Goal: Transaction & Acquisition: Purchase product/service

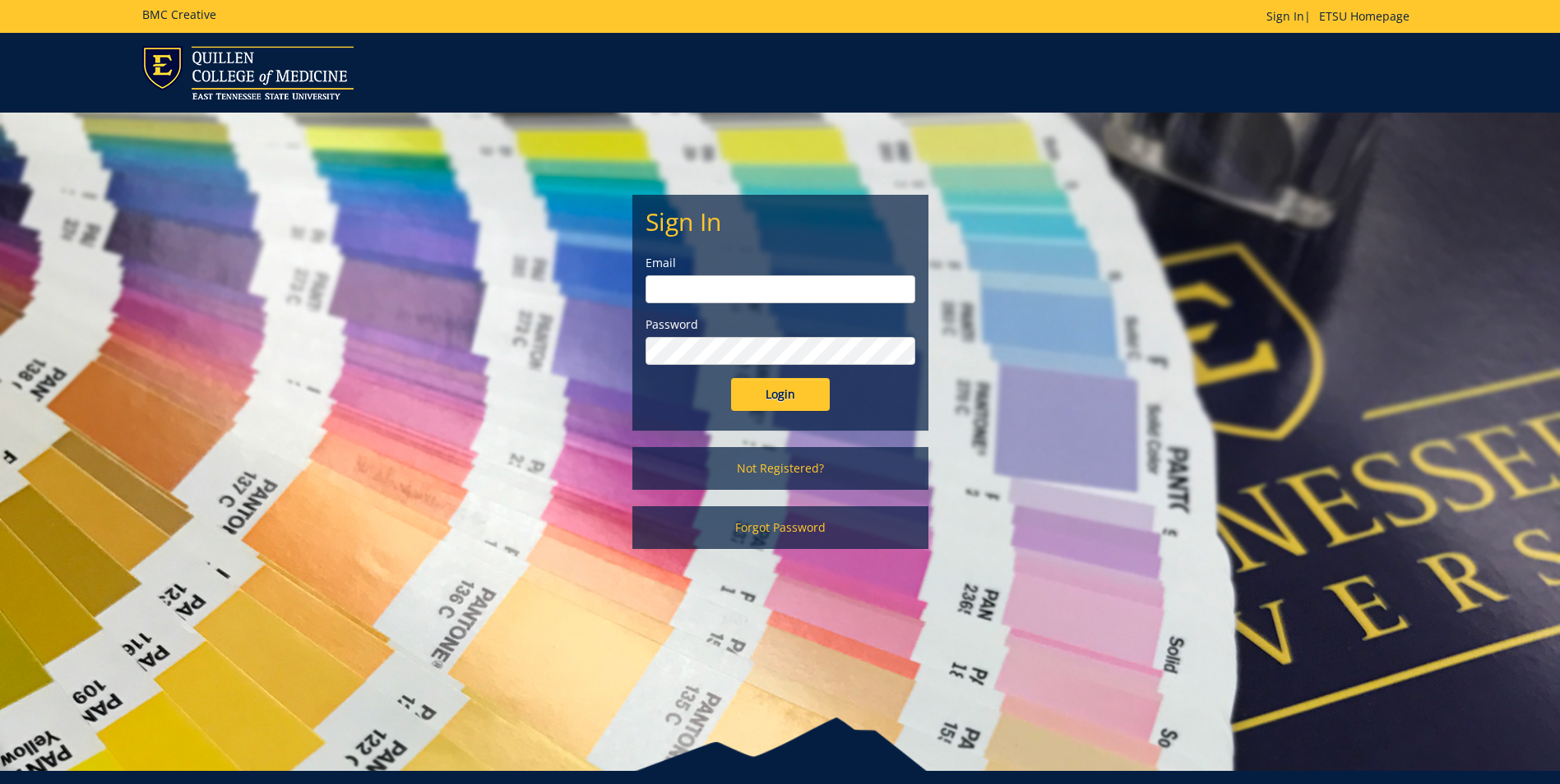
click at [765, 278] on input "email" at bounding box center [780, 289] width 269 height 28
type input "[EMAIL_ADDRESS][DOMAIN_NAME]"
click at [731, 379] on input "Login" at bounding box center [780, 395] width 98 height 33
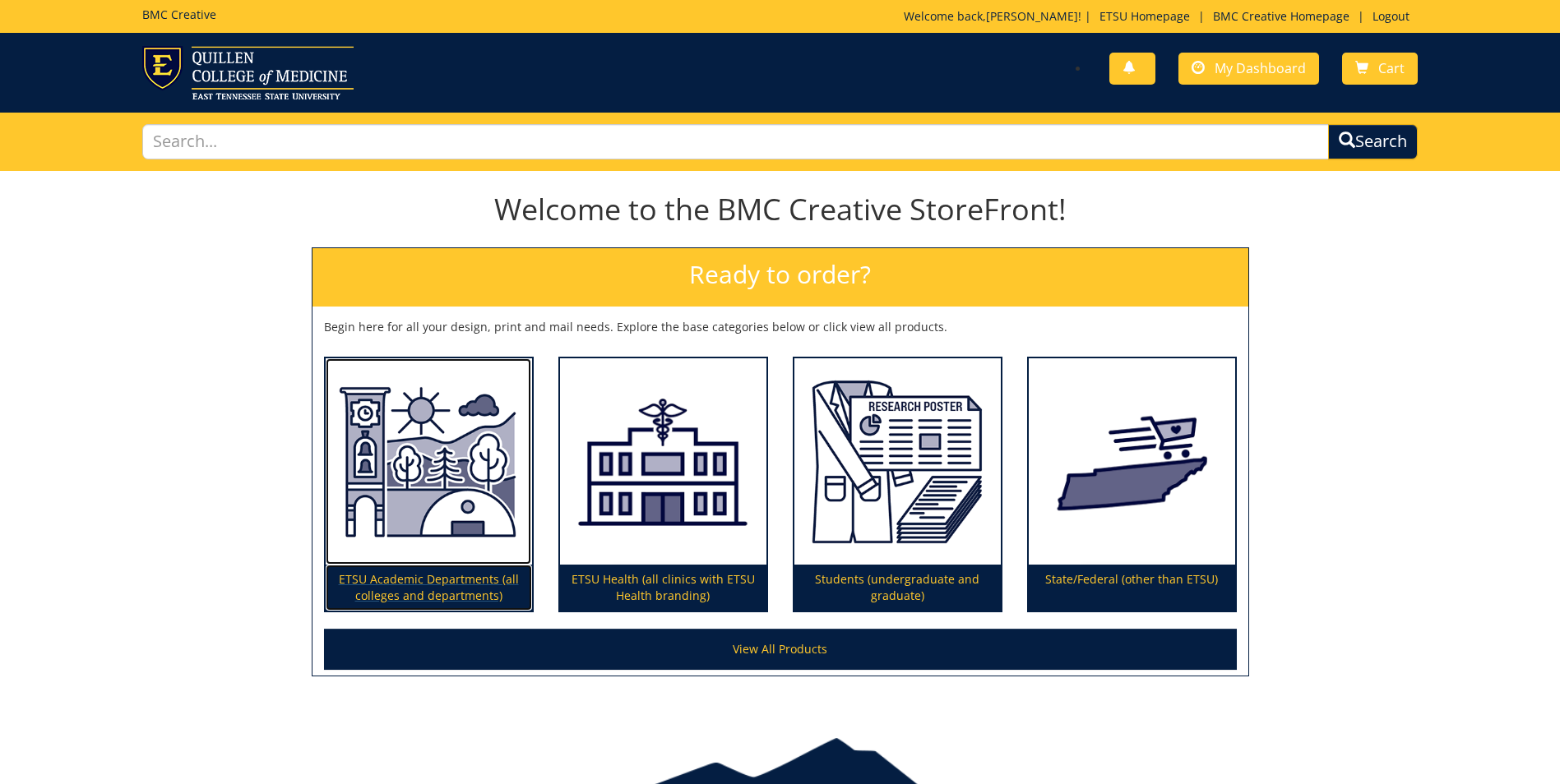
click at [474, 472] on img at bounding box center [429, 462] width 207 height 207
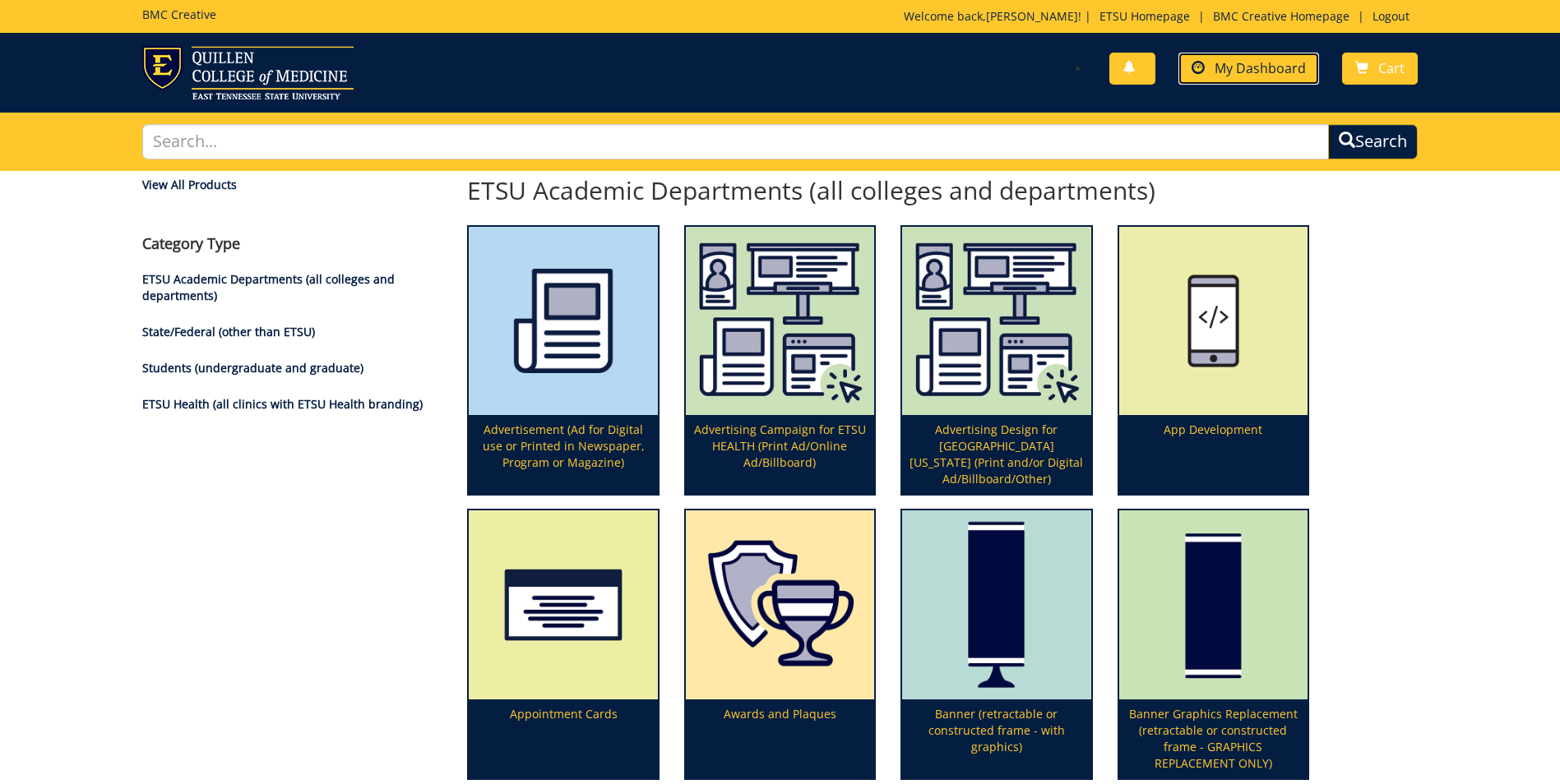
click at [1251, 70] on span "My Dashboard" at bounding box center [1260, 68] width 91 height 18
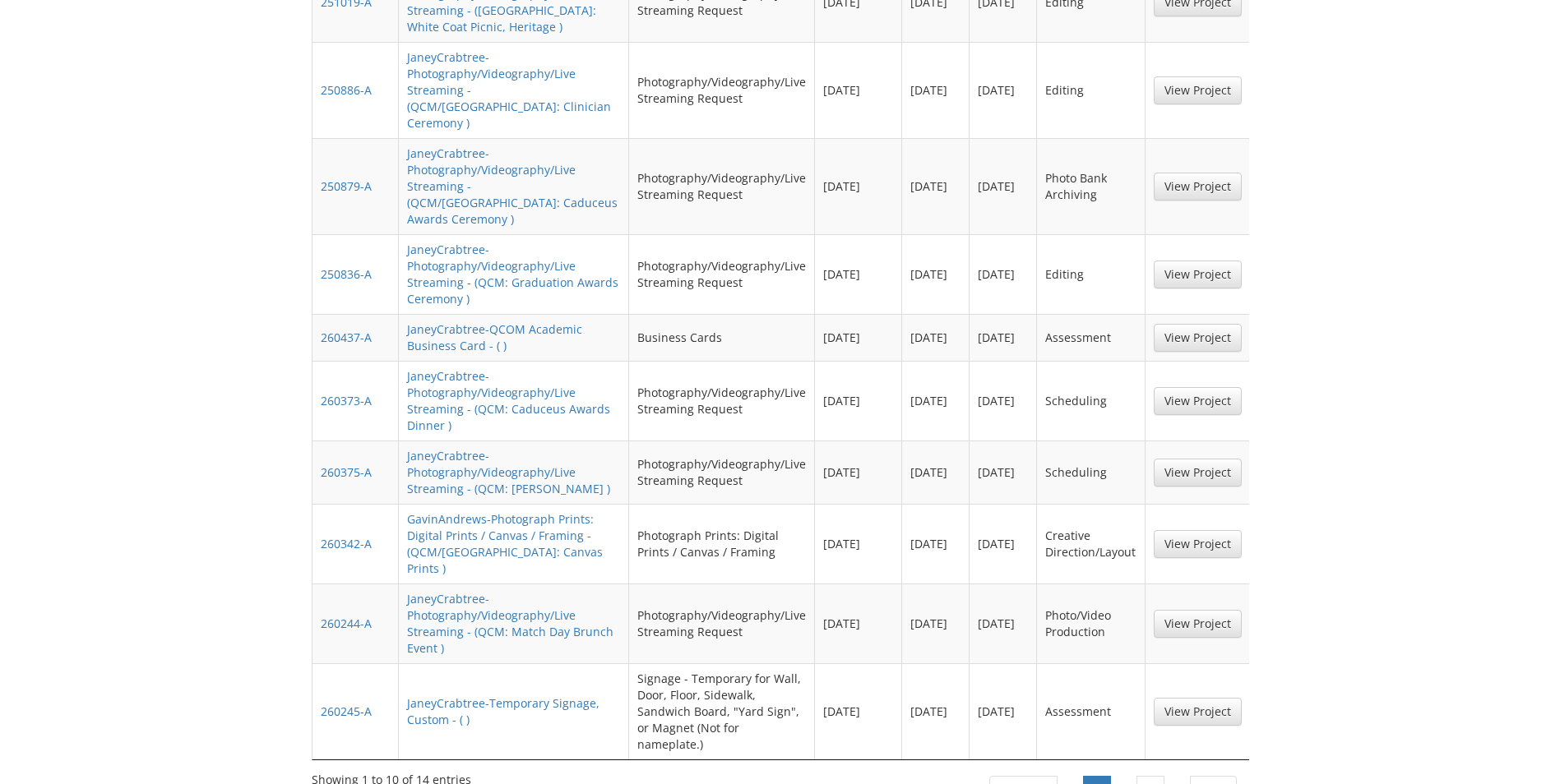
scroll to position [658, 0]
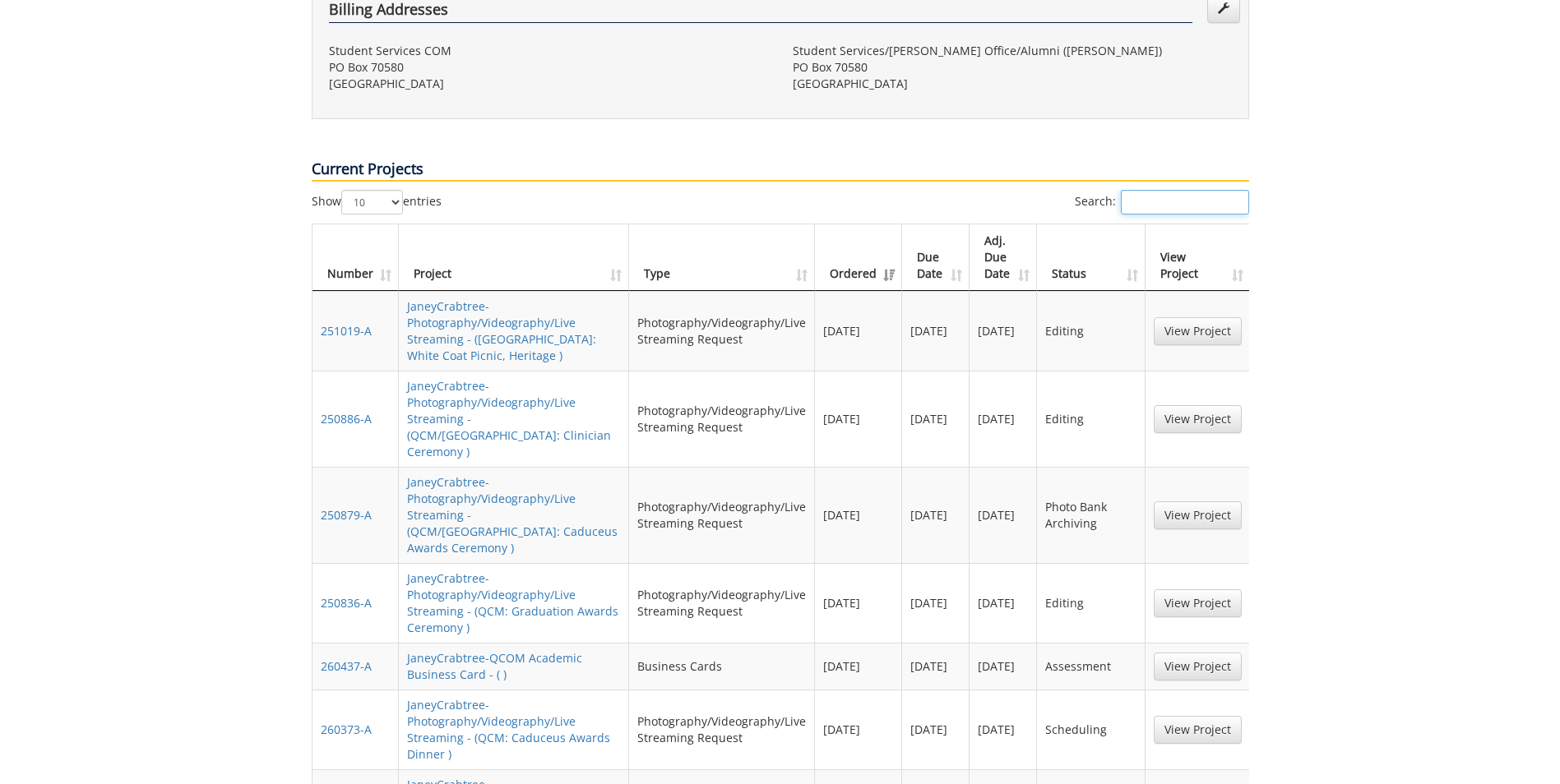
click at [1188, 190] on input "Search:" at bounding box center [1184, 202] width 128 height 25
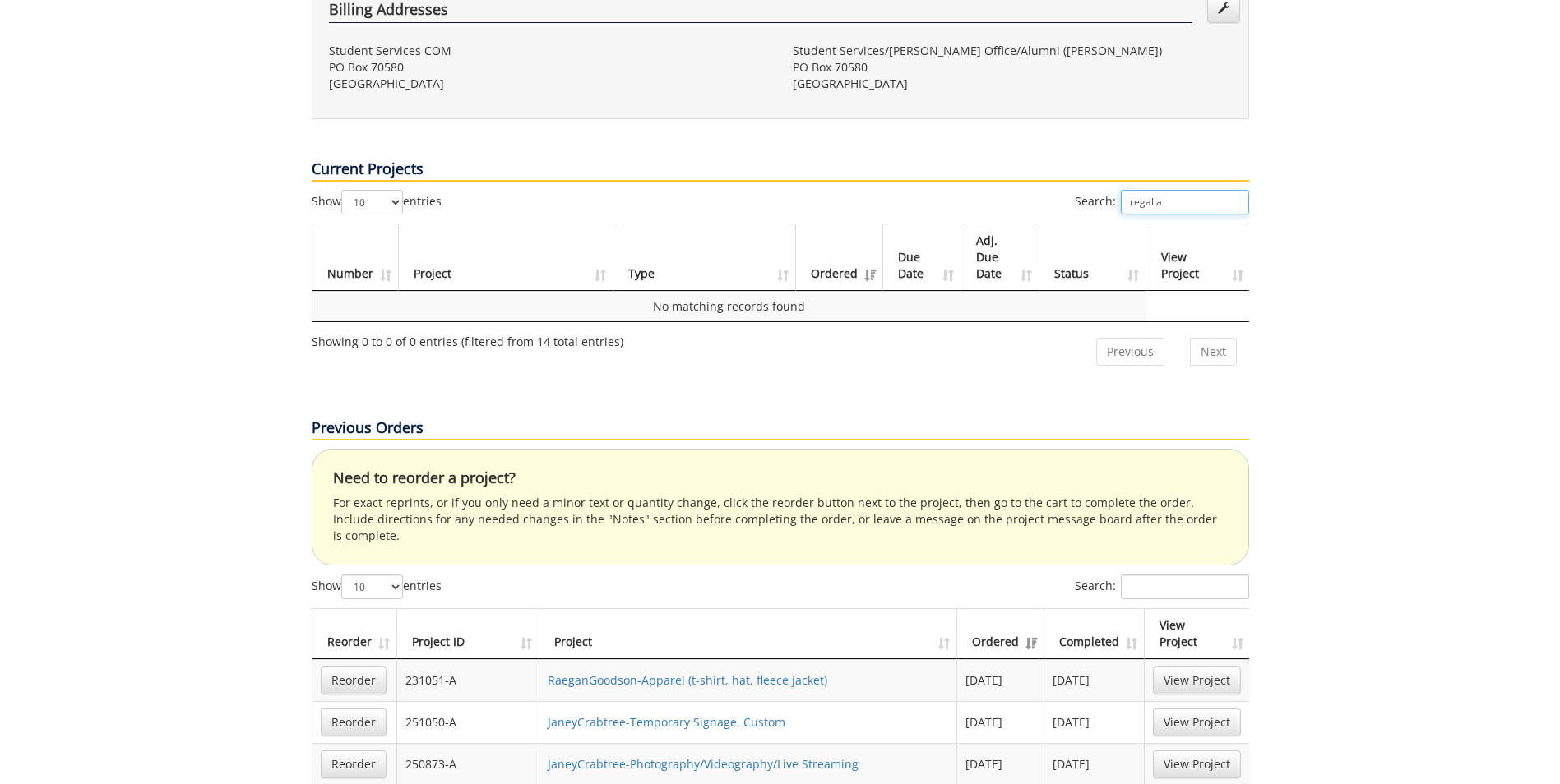
type input "regalia"
click at [1203, 575] on input "Search:" at bounding box center [1184, 587] width 128 height 25
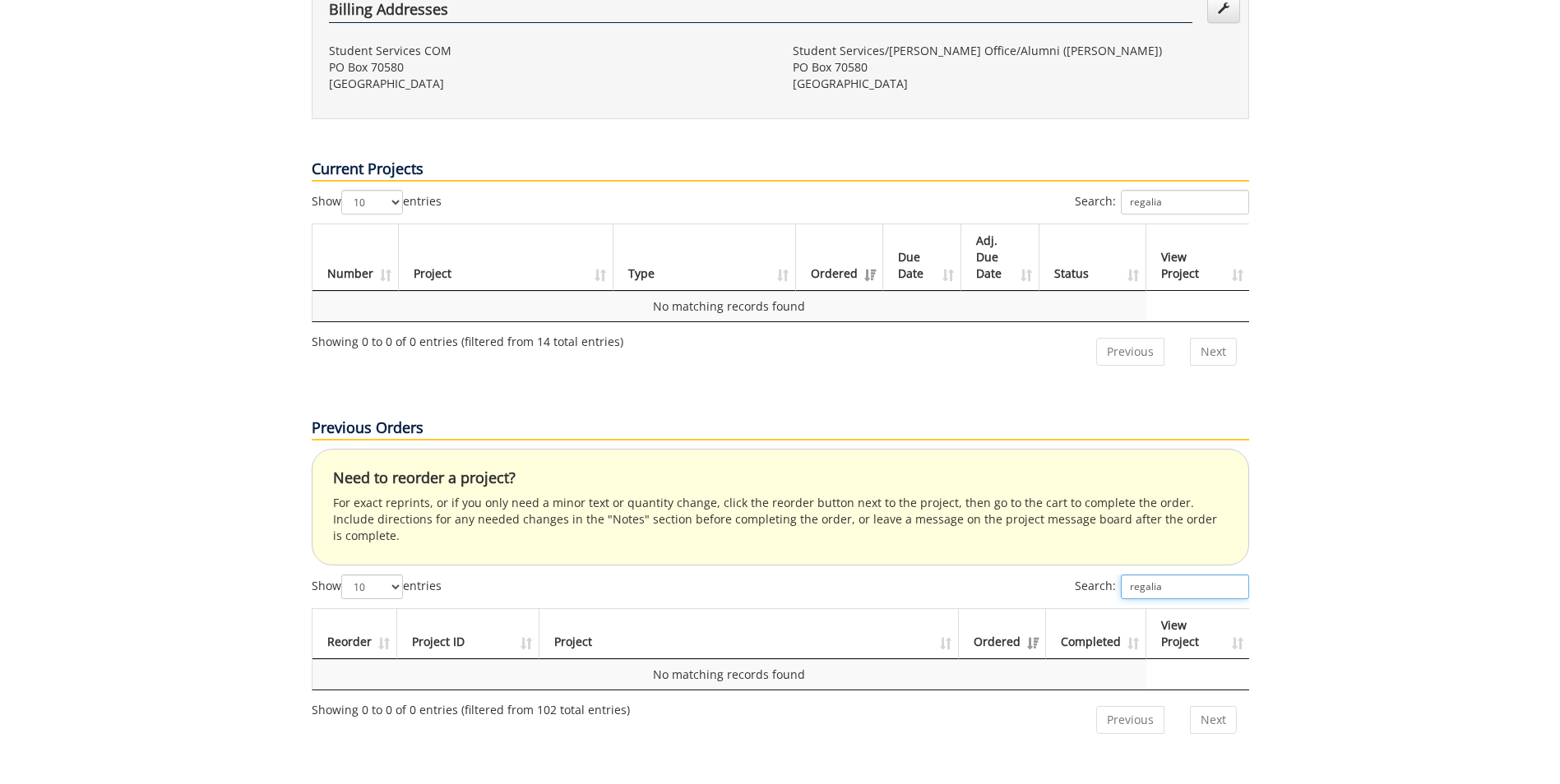
scroll to position [904, 0]
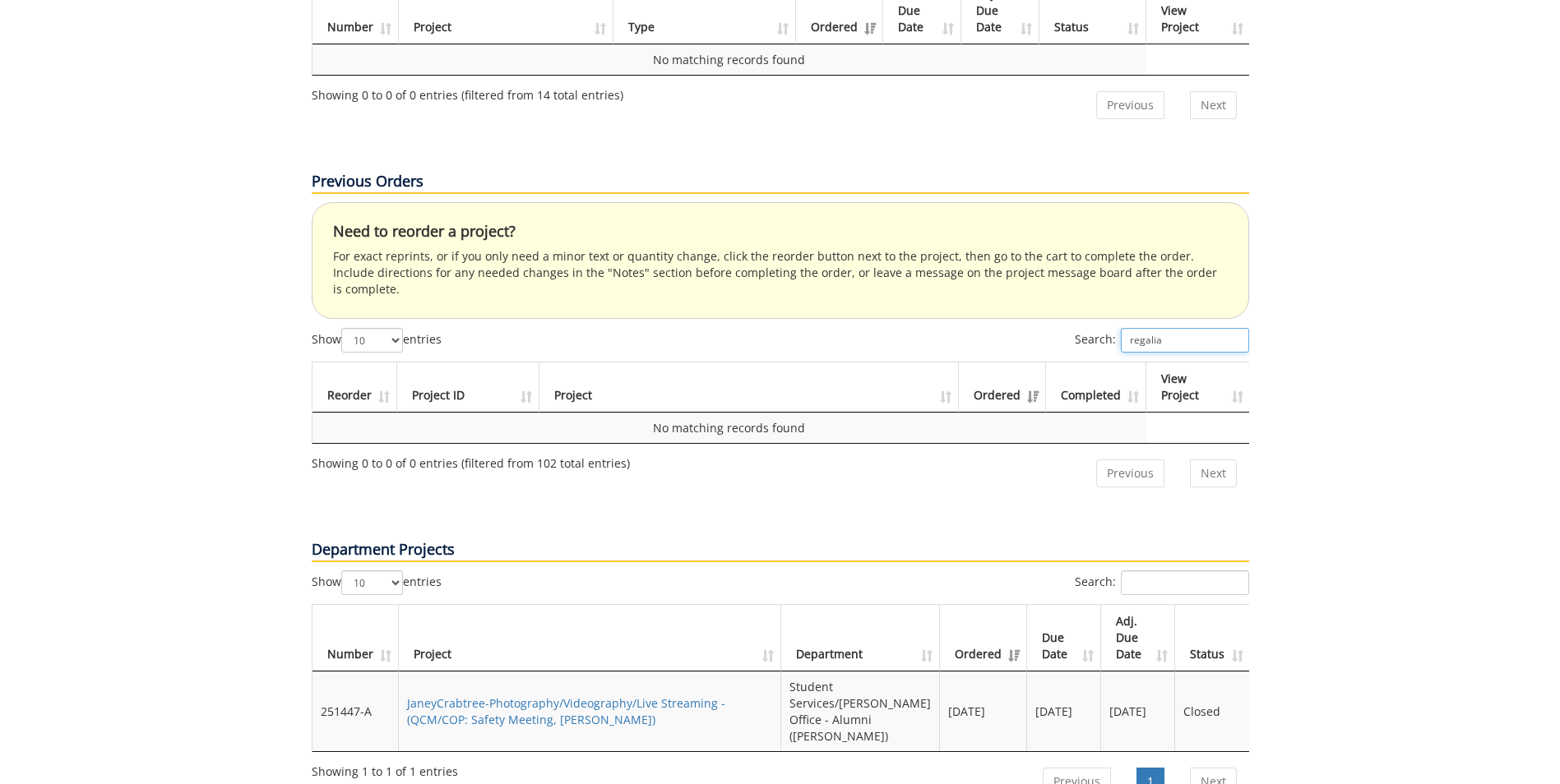
type input "regalia"
click at [1178, 571] on input "Search:" at bounding box center [1184, 584] width 128 height 25
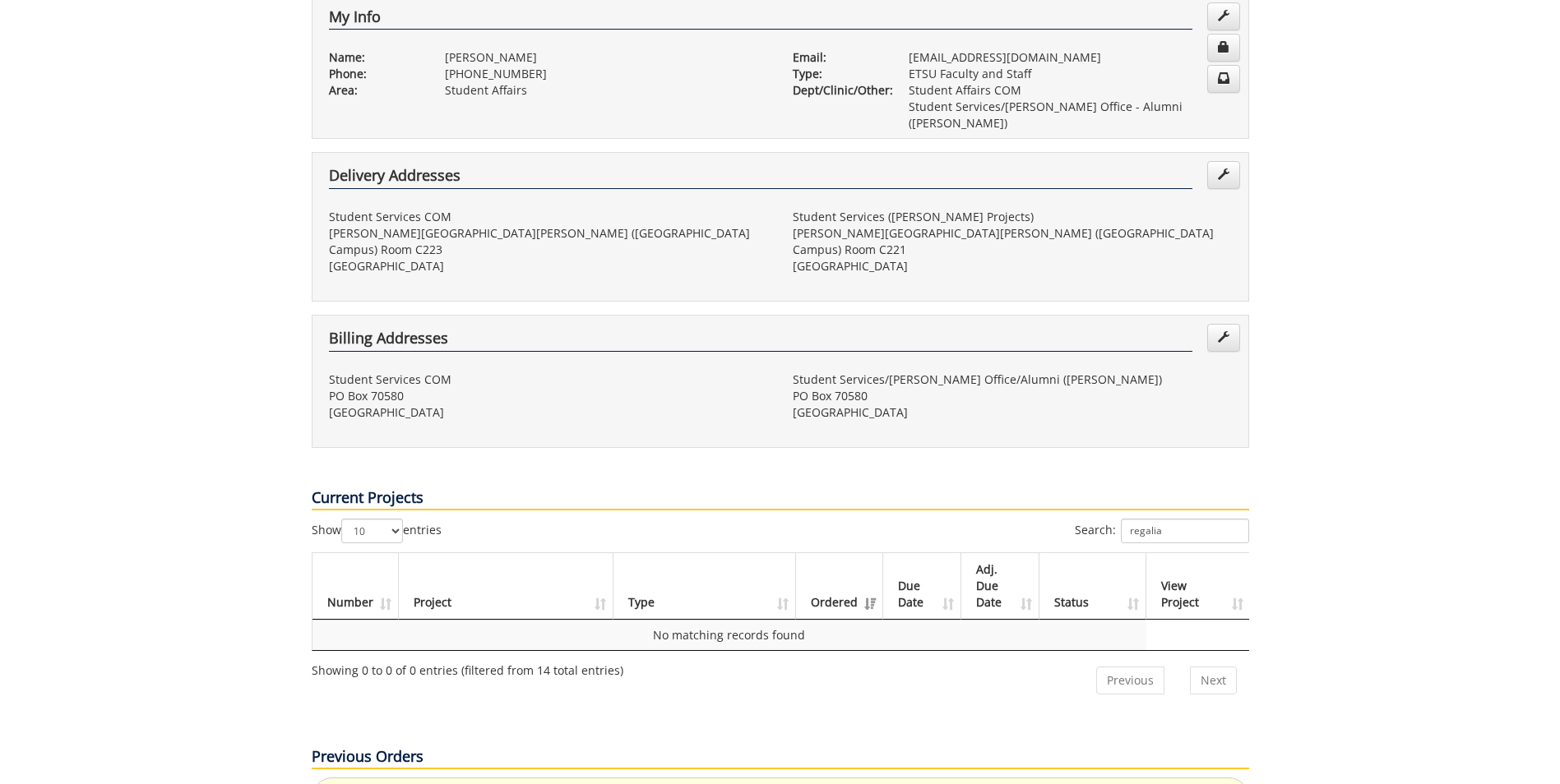
scroll to position [658, 0]
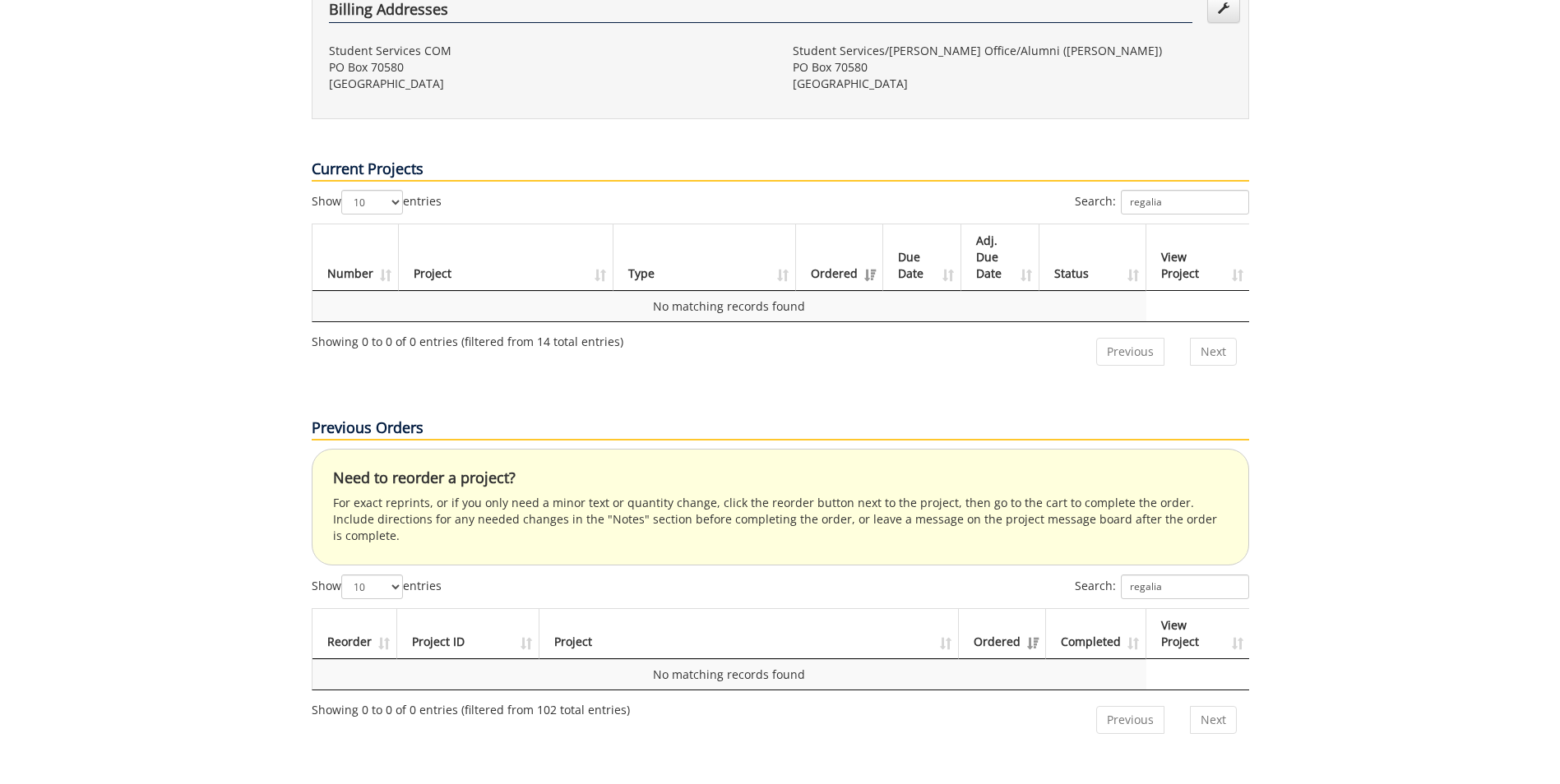
type input "regalie"
drag, startPoint x: 1197, startPoint y: 501, endPoint x: 1091, endPoint y: 497, distance: 106.1
click at [1091, 575] on label "Search: regalia" at bounding box center [1162, 587] width 175 height 25
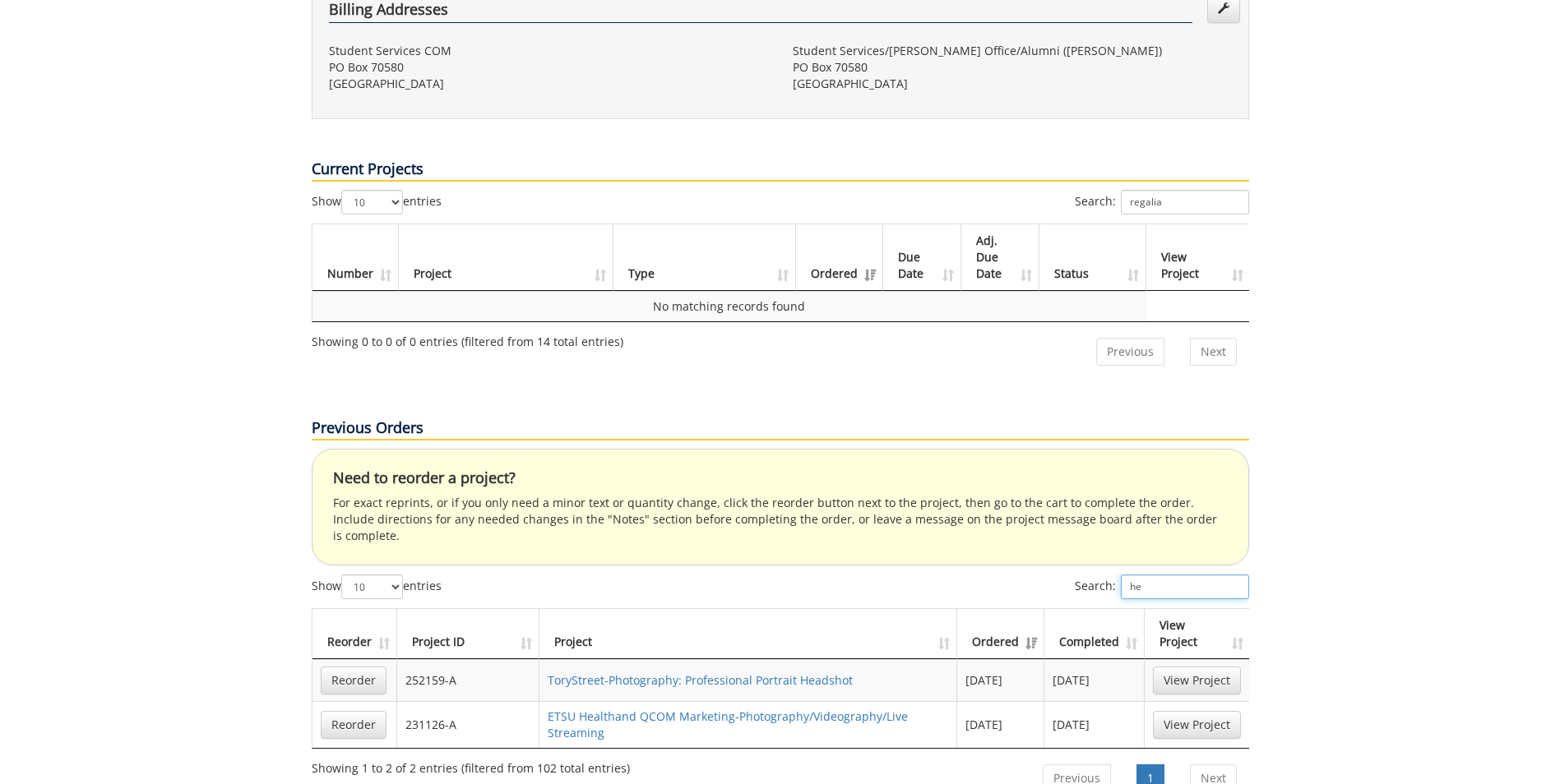
type input "h"
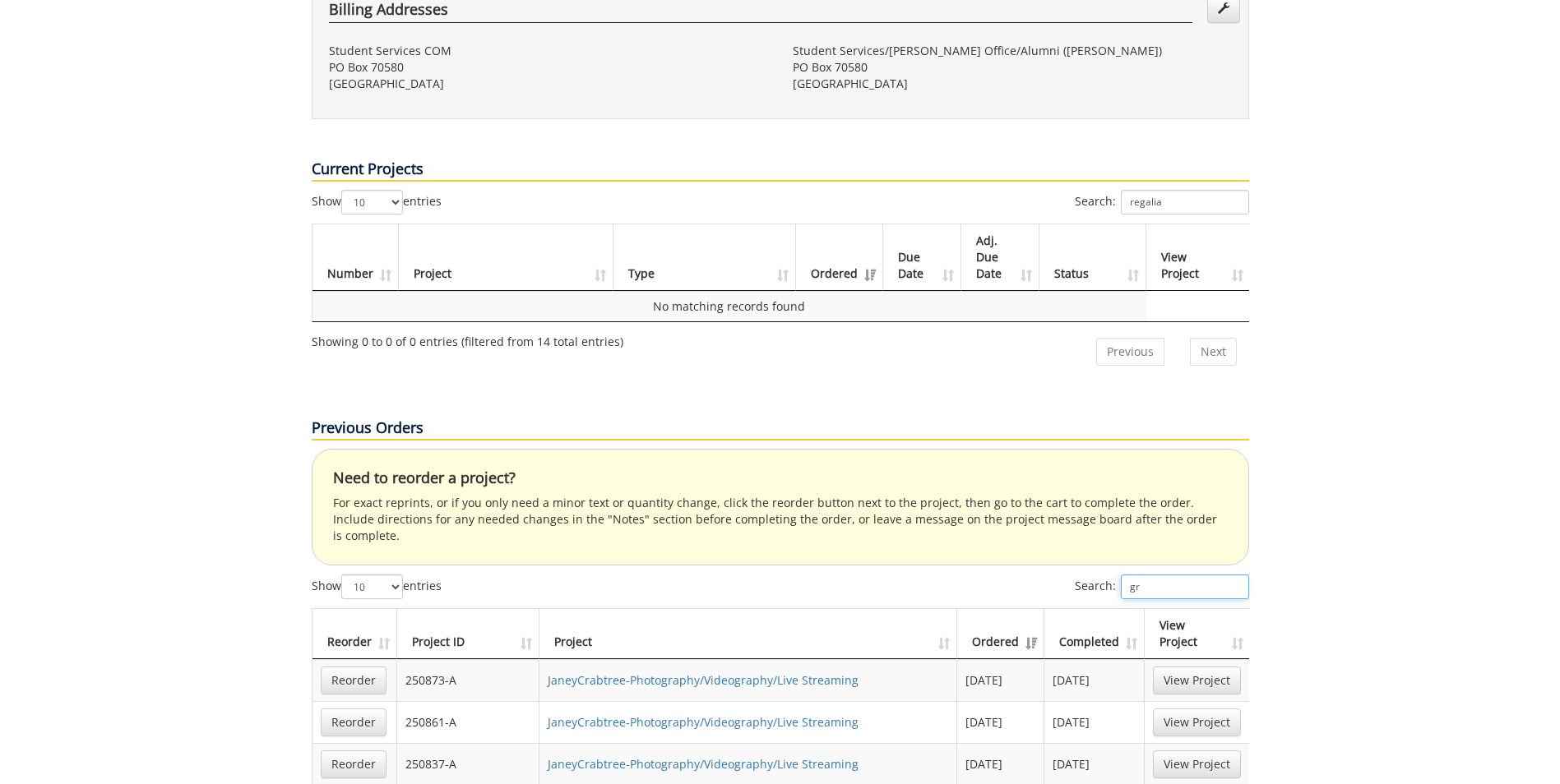
type input "g"
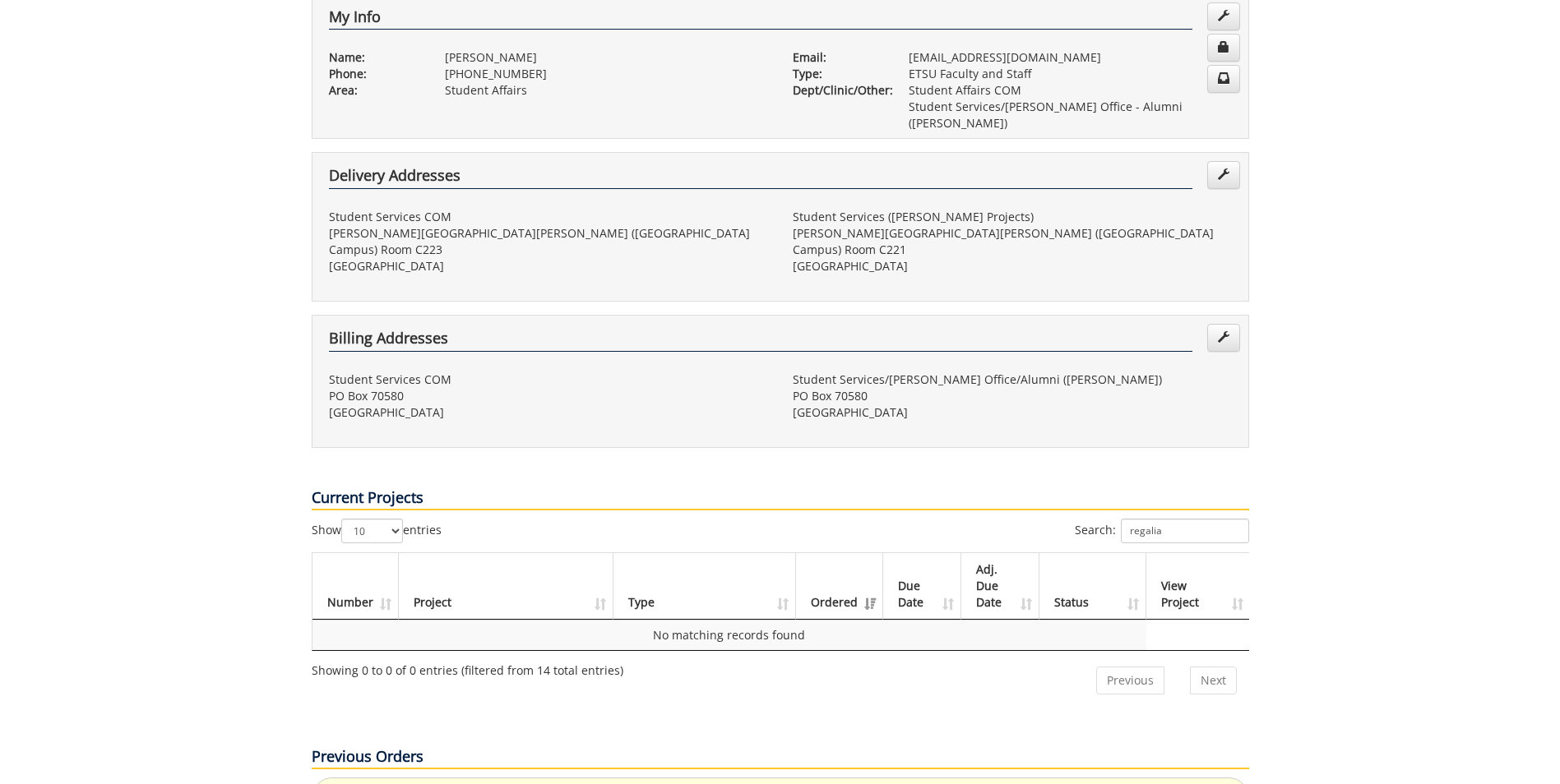
scroll to position [0, 0]
